Goal: Find specific page/section: Find specific page/section

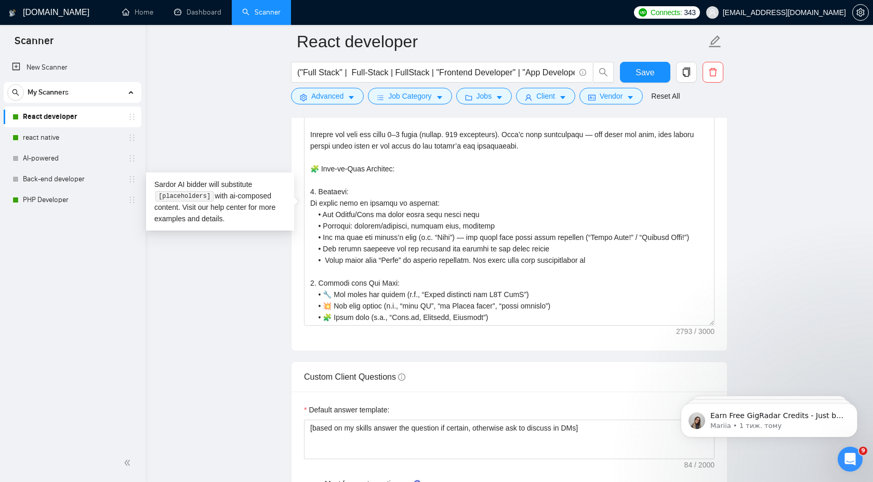
scroll to position [537, 0]
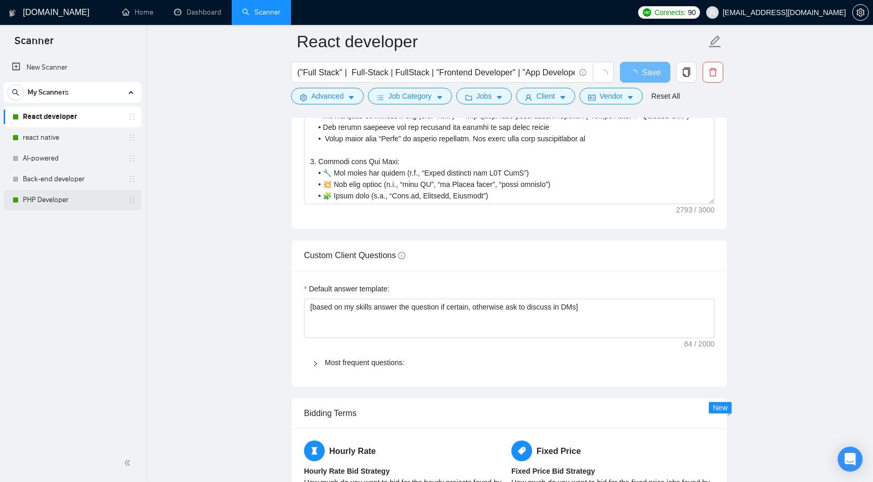
click at [42, 202] on link "PHP Developer" at bounding box center [72, 200] width 99 height 21
